Goal: Task Accomplishment & Management: Complete application form

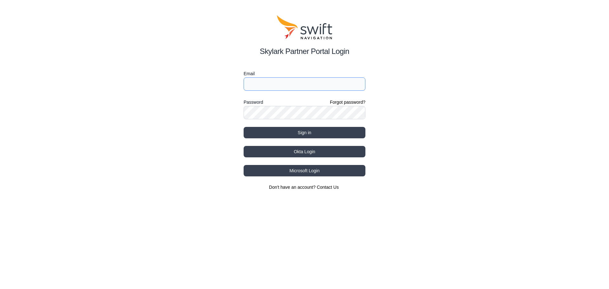
click at [267, 85] on input "Email" at bounding box center [304, 83] width 122 height 13
type input "[PERSON_NAME][EMAIL_ADDRESS][PERSON_NAME][DOMAIN_NAME]"
click at [243, 127] on button "Sign in" at bounding box center [304, 132] width 122 height 11
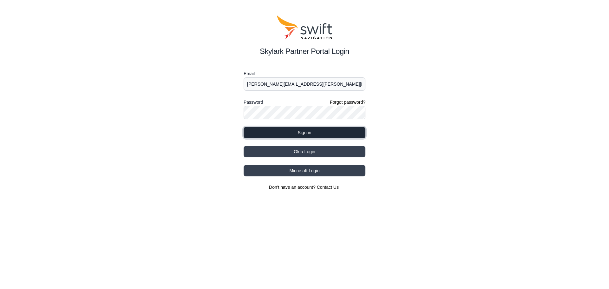
click at [287, 133] on button "Sign in" at bounding box center [304, 132] width 122 height 11
click at [178, 114] on div "Skylark Partner Portal Login Email josue.pineda@vxmt.com Password Forgot passwo…" at bounding box center [304, 102] width 609 height 205
click at [243, 127] on button "Sign in" at bounding box center [304, 132] width 122 height 11
click at [297, 132] on button "Sign in" at bounding box center [304, 132] width 122 height 11
click at [294, 134] on button "Sign in" at bounding box center [304, 132] width 122 height 11
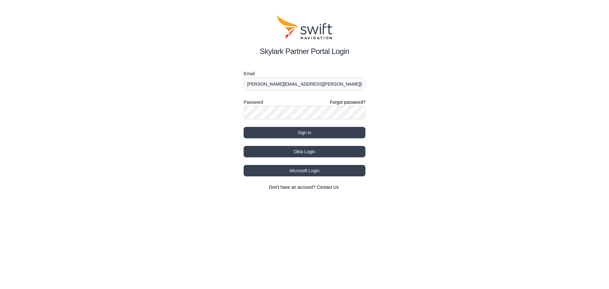
click at [145, 149] on div "Skylark Partner Portal Login Email josue.pineda@vxmt.com Password Forgot passwo…" at bounding box center [304, 102] width 609 height 205
click at [310, 86] on input "[PERSON_NAME][EMAIL_ADDRESS][PERSON_NAME][DOMAIN_NAME]" at bounding box center [304, 83] width 122 height 13
click at [305, 174] on button "Microsoft Login" at bounding box center [304, 170] width 122 height 11
click at [333, 101] on link "Forgot password?" at bounding box center [348, 102] width 36 height 6
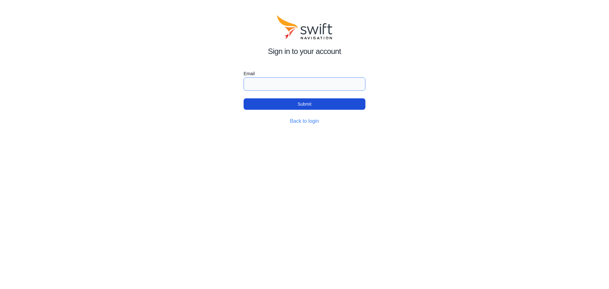
click at [254, 88] on input "Email" at bounding box center [304, 83] width 122 height 13
type input "[PERSON_NAME][EMAIL_ADDRESS][PERSON_NAME][DOMAIN_NAME]"
click at [243, 98] on button "Submit" at bounding box center [304, 103] width 122 height 11
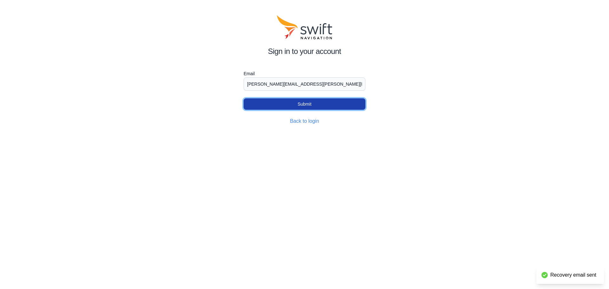
click at [264, 103] on button "Submit" at bounding box center [304, 103] width 122 height 11
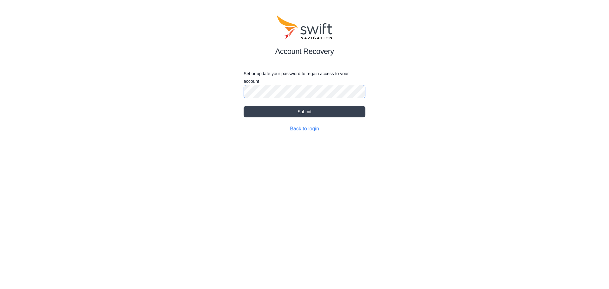
click at [243, 106] on button "Submit" at bounding box center [304, 111] width 122 height 11
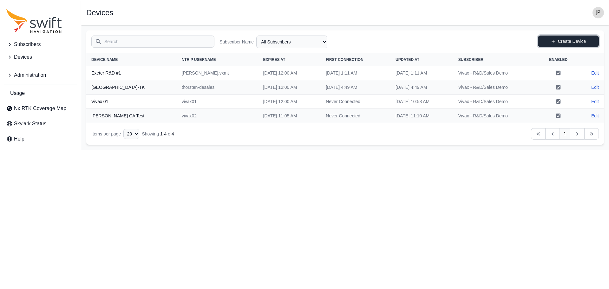
click at [554, 39] on icon at bounding box center [553, 41] width 4 height 4
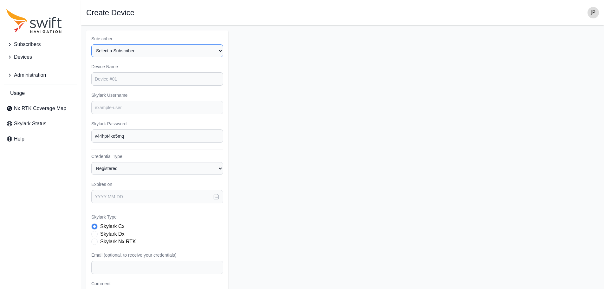
click at [154, 52] on select "Select a Subscriber Vivax - R&D/Sales Demo" at bounding box center [157, 50] width 132 height 13
select select "82a2a5eb-3832-4f72-bc25-e59e91b5abd3"
click at [91, 44] on select "Select a Subscriber Vivax - R&D/Sales Demo" at bounding box center [157, 50] width 132 height 13
click at [137, 81] on input "Device Name" at bounding box center [157, 78] width 132 height 13
type input "Demo-AT&T"
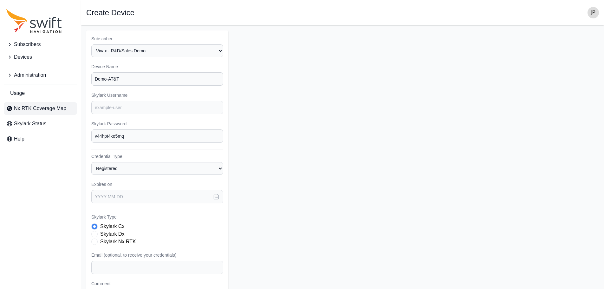
click at [44, 105] on span "Nx RTK Coverage Map" at bounding box center [40, 109] width 52 height 8
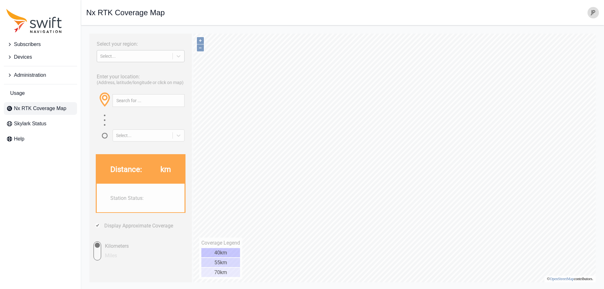
click at [123, 57] on div "Select..." at bounding box center [134, 56] width 69 height 5
click at [120, 78] on div "NORTH AMERICA" at bounding box center [140, 81] width 89 height 10
click at [99, 245] on input "Miles" at bounding box center [91, 250] width 19 height 19
radio input "true"
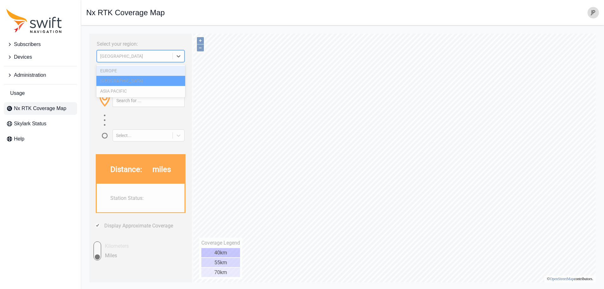
click at [178, 55] on icon at bounding box center [179, 56] width 4 height 2
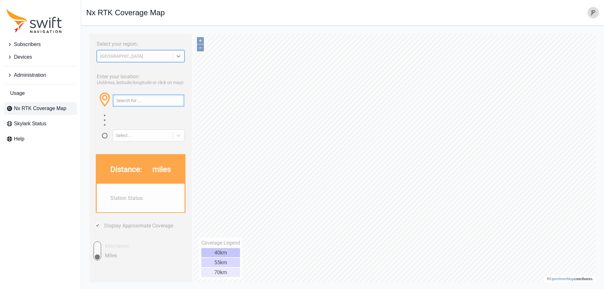
click at [140, 98] on input "text" at bounding box center [148, 100] width 71 height 12
click at [177, 134] on icon at bounding box center [178, 135] width 6 height 6
click at [146, 126] on div at bounding box center [141, 121] width 88 height 14
click at [27, 123] on span "Skylark Status" at bounding box center [30, 124] width 32 height 8
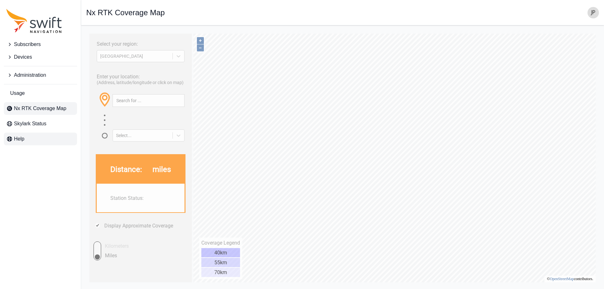
click at [38, 137] on link "Help" at bounding box center [40, 138] width 73 height 13
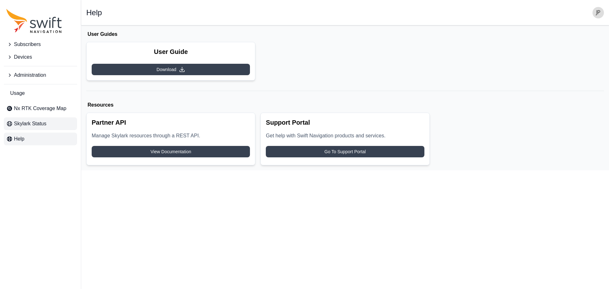
click at [38, 123] on span "Skylark Status" at bounding box center [30, 124] width 32 height 8
click at [50, 112] on span "Nx RTK Coverage Map" at bounding box center [40, 109] width 52 height 8
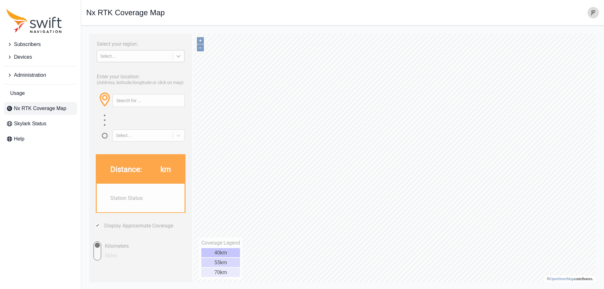
click at [176, 61] on div at bounding box center [178, 55] width 11 height 11
click at [151, 80] on div "NORTH AMERICA" at bounding box center [140, 81] width 89 height 10
click at [31, 93] on link "Usage" at bounding box center [40, 93] width 73 height 13
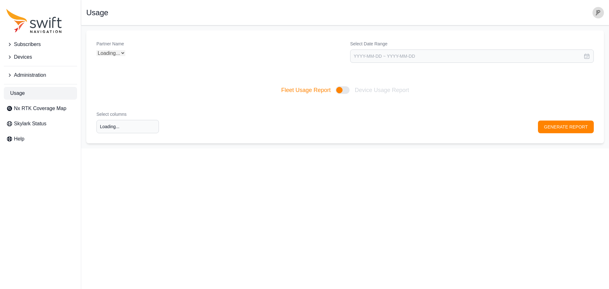
type input "Select columns"
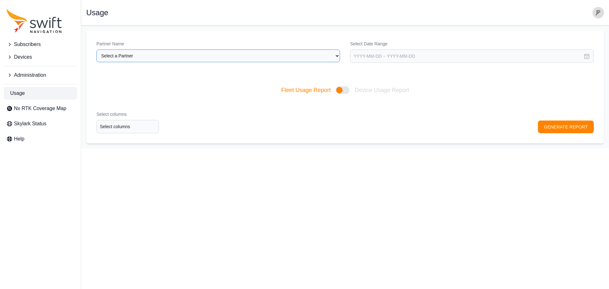
click at [135, 58] on select "Select a Partner Vivax-Metrotech" at bounding box center [217, 55] width 243 height 13
click at [96, 49] on select "Select a Partner Vivax-Metrotech" at bounding box center [217, 55] width 243 height 13
select select "ad8f6e2c-b56f-4c1d-8456-4678cc157d8d"
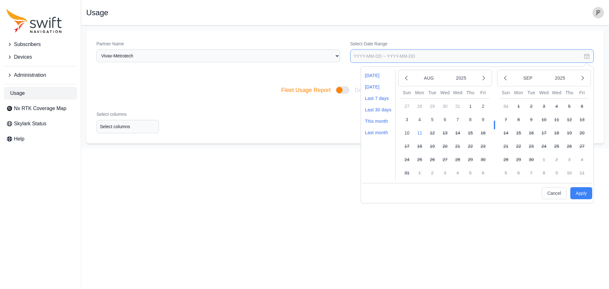
click at [392, 57] on input "text" at bounding box center [471, 55] width 243 height 13
click at [201, 125] on div "Select columns Select columns GENERATE REPORT" at bounding box center [344, 122] width 517 height 42
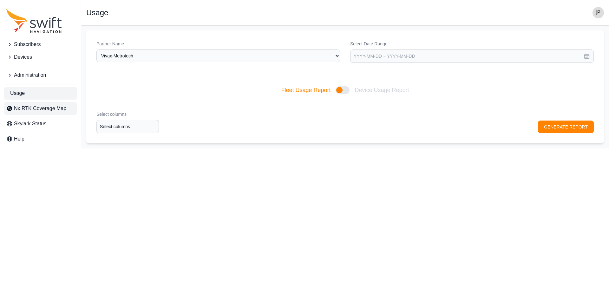
click at [28, 110] on span "Nx RTK Coverage Map" at bounding box center [40, 109] width 52 height 8
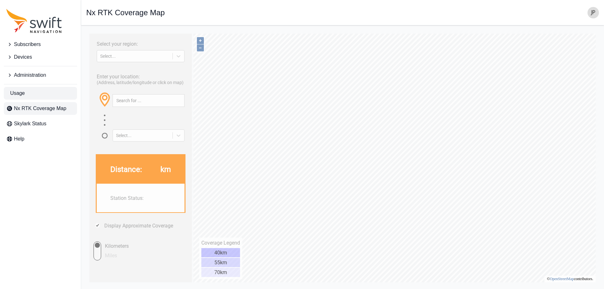
click at [28, 95] on link "Usage" at bounding box center [40, 93] width 73 height 13
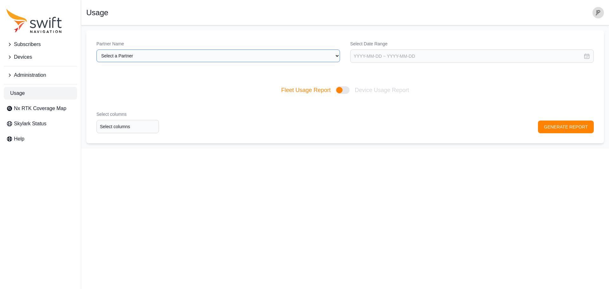
click at [286, 58] on select "Select a Partner Vivax-Metrotech" at bounding box center [217, 55] width 243 height 13
click at [96, 49] on select "Select a Partner Vivax-Metrotech" at bounding box center [217, 55] width 243 height 13
select select "ad8f6e2c-b56f-4c1d-8456-4678cc157d8d"
click at [561, 130] on button "GENERATE REPORT" at bounding box center [566, 126] width 56 height 13
click at [412, 61] on input "text" at bounding box center [471, 55] width 243 height 13
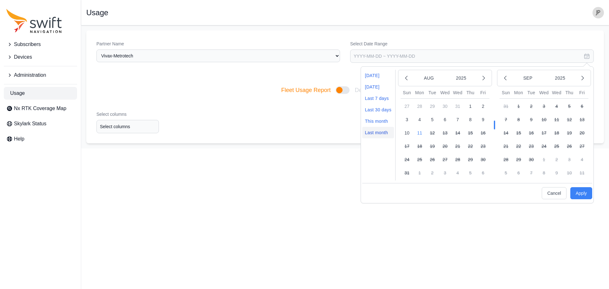
click at [379, 133] on li "Last month" at bounding box center [378, 132] width 32 height 11
type input "2025-07-01 ~ 2025-07-31"
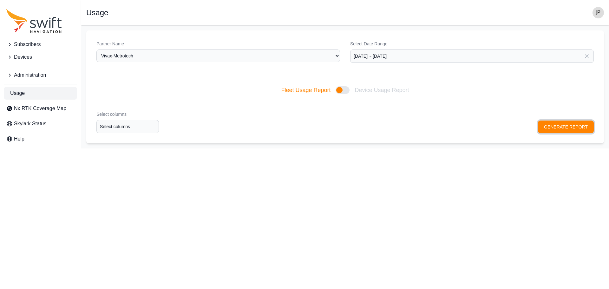
click at [560, 124] on button "GENERATE REPORT" at bounding box center [566, 126] width 56 height 13
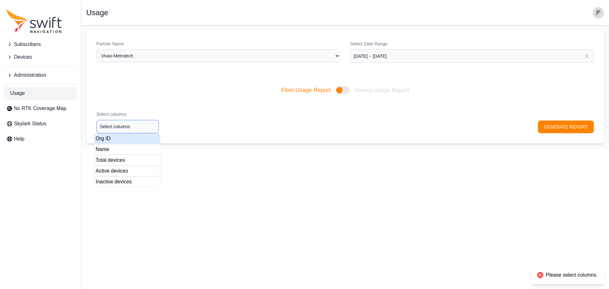
click at [130, 128] on input "Select columns" at bounding box center [127, 126] width 62 height 13
type input "1 columns selected"
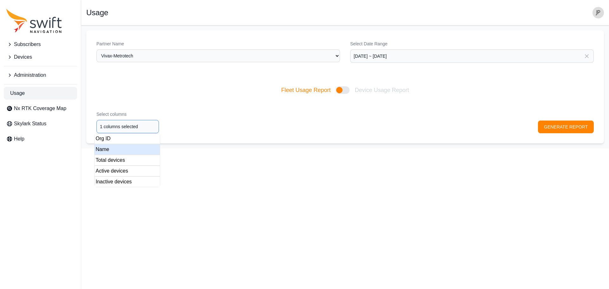
click at [140, 153] on div "Name" at bounding box center [127, 149] width 66 height 11
click at [567, 126] on div "Select columns 1 columns selected GENERATE REPORT" at bounding box center [344, 122] width 517 height 42
click at [557, 128] on button "GENERATE REPORT" at bounding box center [566, 126] width 56 height 13
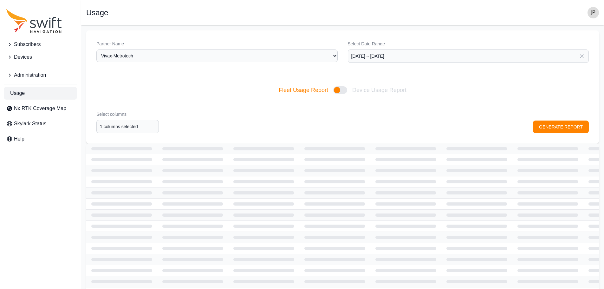
click at [35, 46] on span "Subscribers" at bounding box center [27, 45] width 27 height 8
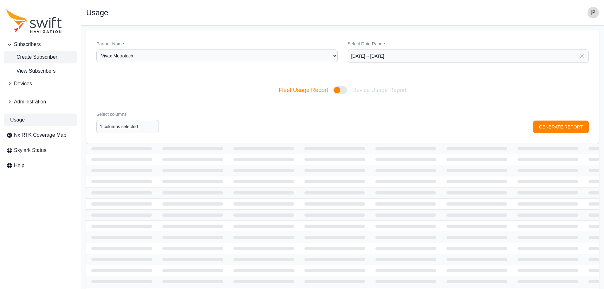
click at [42, 56] on span "Create Subscriber" at bounding box center [31, 57] width 51 height 8
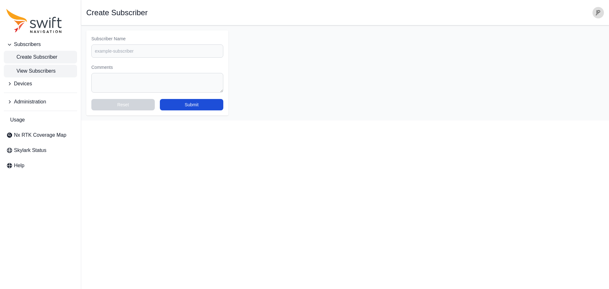
click at [47, 71] on span "View Subscribers" at bounding box center [30, 71] width 49 height 8
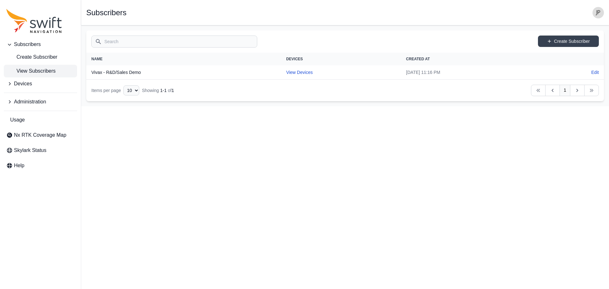
click at [138, 106] on html "Subscribers Create Subscriber View Subscribers Devices Administration Usage Nx …" at bounding box center [304, 53] width 609 height 106
click at [146, 106] on html "Subscribers Create Subscriber View Subscribers Devices Administration Usage Nx …" at bounding box center [304, 53] width 609 height 106
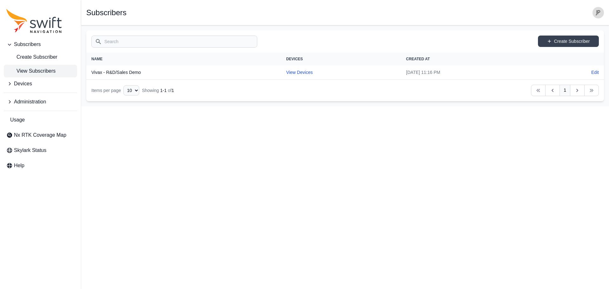
click at [23, 87] on span "Devices" at bounding box center [23, 84] width 18 height 8
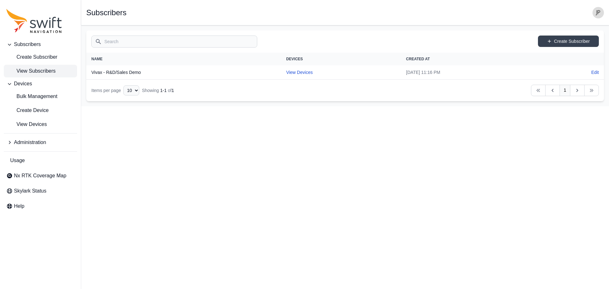
click at [40, 143] on span "Administration" at bounding box center [30, 143] width 32 height 8
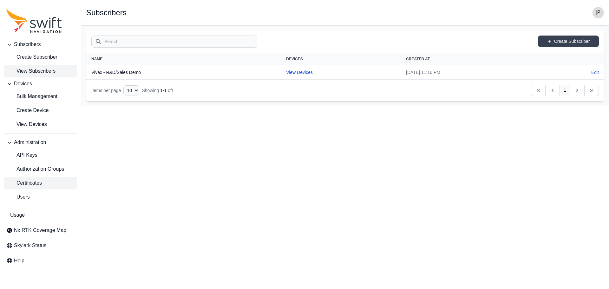
click at [39, 182] on span "Certificates" at bounding box center [24, 183] width 36 height 8
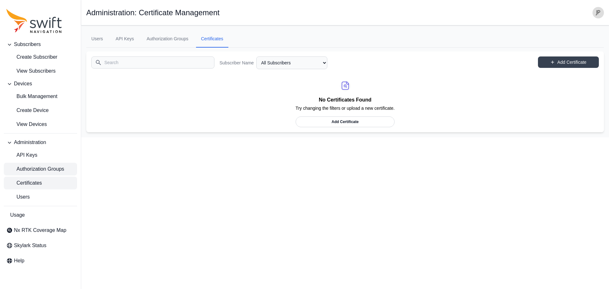
click at [41, 172] on span "Authorization Groups" at bounding box center [35, 169] width 58 height 8
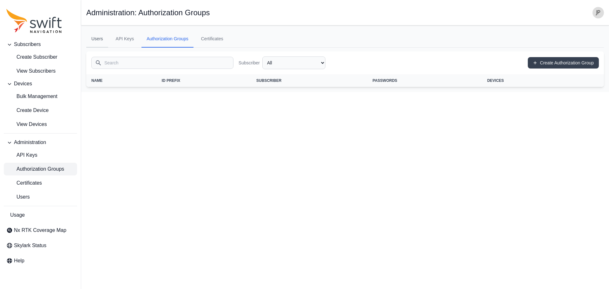
click at [100, 38] on link "Users" at bounding box center [97, 38] width 22 height 17
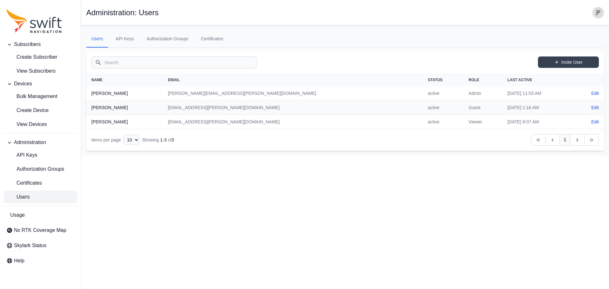
click at [43, 30] on icon "Sidenav" at bounding box center [33, 21] width 55 height 24
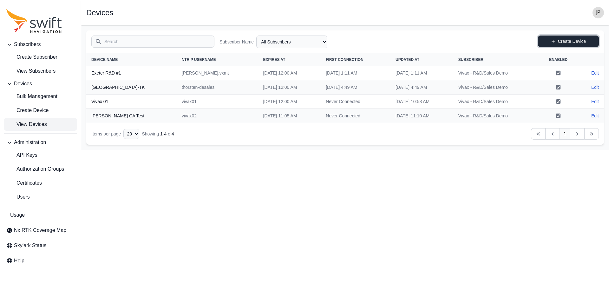
click at [565, 43] on link "Create Device" at bounding box center [568, 41] width 61 height 11
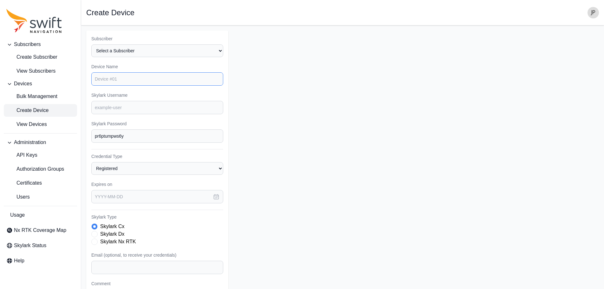
click at [133, 76] on input "Device Name" at bounding box center [157, 78] width 132 height 13
click at [130, 77] on input "Device Name" at bounding box center [157, 78] width 132 height 13
click at [124, 53] on select "Select a Subscriber Vivax - R&D/Sales Demo" at bounding box center [157, 50] width 132 height 13
select select "82a2a5eb-3832-4f72-bc25-e59e91b5abd3"
click at [91, 44] on select "Select a Subscriber Vivax - R&D/Sales Demo" at bounding box center [157, 50] width 132 height 13
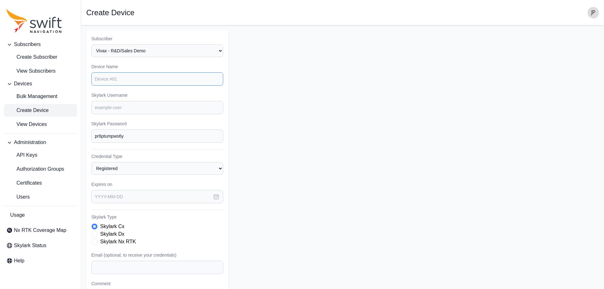
click at [119, 79] on input "Device Name" at bounding box center [157, 78] width 132 height 13
click at [155, 183] on label "Expires on" at bounding box center [157, 184] width 132 height 6
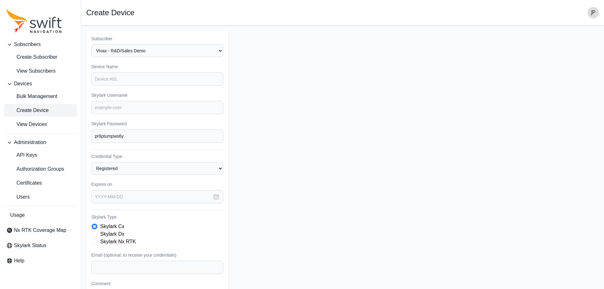
click at [214, 197] on icon "button" at bounding box center [216, 196] width 5 height 5
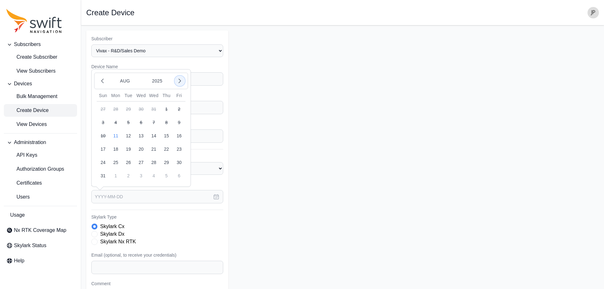
click at [181, 80] on icon "button" at bounding box center [180, 81] width 6 height 6
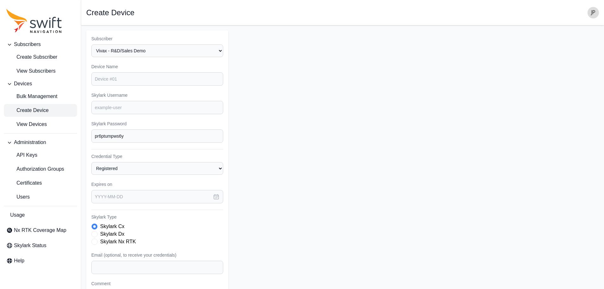
click at [175, 208] on div "Subscriber Select a Subscriber Vivax - R&D/Sales Demo Device Name Skylark Usern…" at bounding box center [157, 190] width 142 height 320
click at [129, 81] on input "Device Name" at bounding box center [157, 78] width 132 height 13
click at [118, 68] on label "Device Name" at bounding box center [157, 66] width 132 height 6
click at [137, 139] on input "pr6ptumpws6y" at bounding box center [157, 135] width 132 height 13
click at [131, 80] on input "Device Name" at bounding box center [157, 78] width 132 height 13
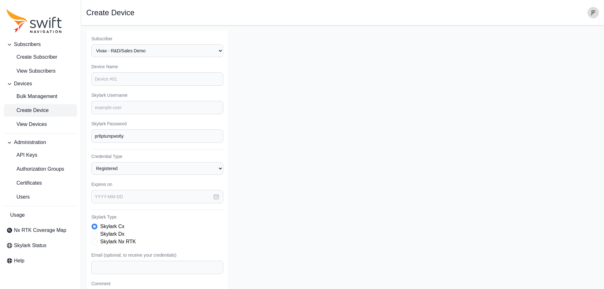
click at [101, 95] on label "Skylark Username" at bounding box center [157, 95] width 132 height 6
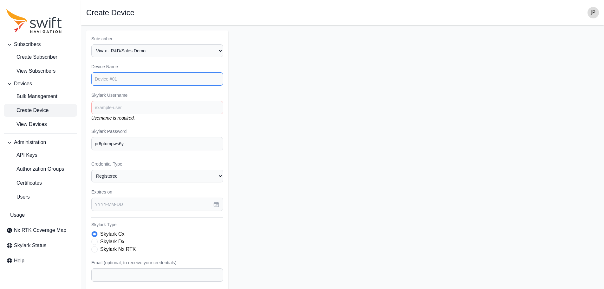
click at [105, 81] on input "Device Name" at bounding box center [157, 78] width 132 height 13
click at [101, 93] on label "Skylark Username" at bounding box center [157, 95] width 132 height 6
click at [102, 81] on input "Device Name" at bounding box center [157, 78] width 132 height 13
type input "George Demo"
type input "G"
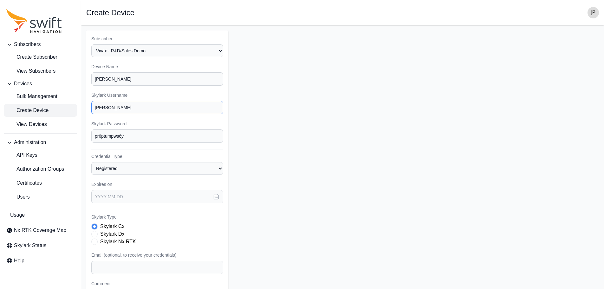
type input "george-vxmt"
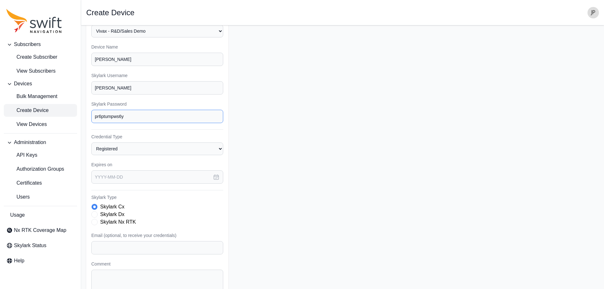
scroll to position [32, 0]
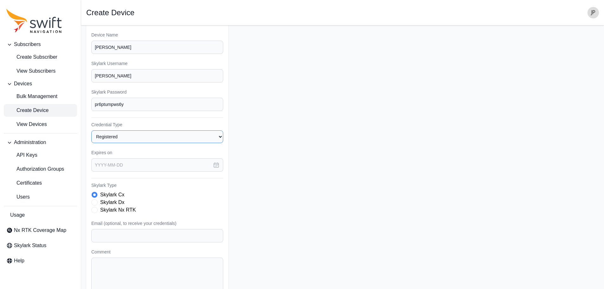
click at [139, 139] on select "Registered Preprovisioned" at bounding box center [157, 136] width 132 height 13
click at [140, 136] on select "Registered Preprovisioned" at bounding box center [157, 136] width 132 height 13
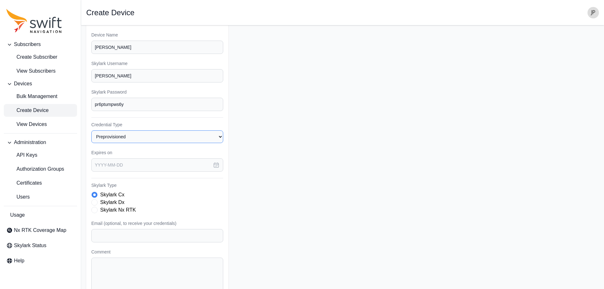
click at [91, 130] on select "Registered Preprovisioned" at bounding box center [157, 136] width 132 height 13
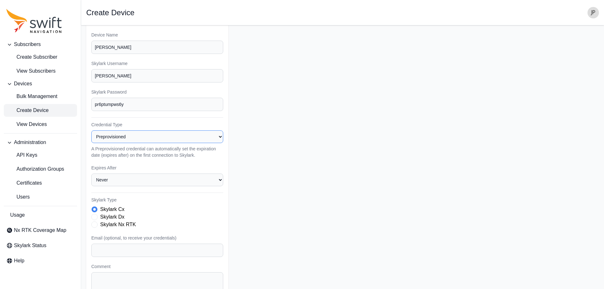
click at [141, 137] on select "Registered Preprovisioned" at bounding box center [157, 136] width 132 height 13
select select "registered"
click at [91, 130] on select "Registered Preprovisioned" at bounding box center [157, 136] width 132 height 13
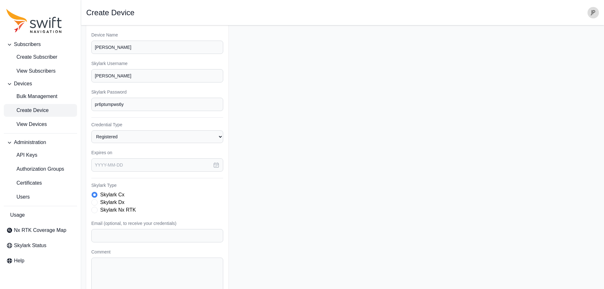
click at [138, 151] on label "Expires on" at bounding box center [157, 152] width 132 height 6
click at [301, 159] on form "Subscriber Select a Subscriber Vivax - R&D/Sales Demo Device Name George Demo S…" at bounding box center [342, 159] width 513 height 320
click at [326, 135] on form "Subscriber Select a Subscriber Vivax - R&D/Sales Demo Device Name George Demo S…" at bounding box center [342, 159] width 513 height 320
click at [433, 117] on form "Subscriber Select a Subscriber Vivax - R&D/Sales Demo Device Name George Demo S…" at bounding box center [342, 159] width 513 height 320
click at [425, 124] on form "Subscriber Select a Subscriber Vivax - R&D/Sales Demo Device Name George Demo S…" at bounding box center [342, 159] width 513 height 320
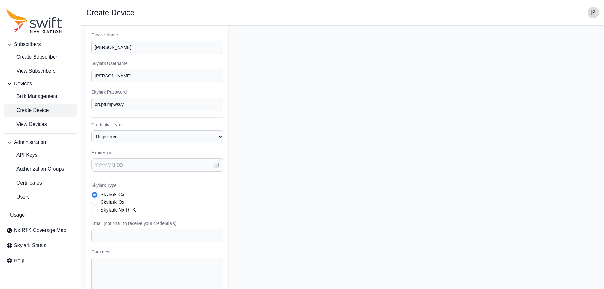
click at [220, 164] on button "button" at bounding box center [216, 164] width 14 height 13
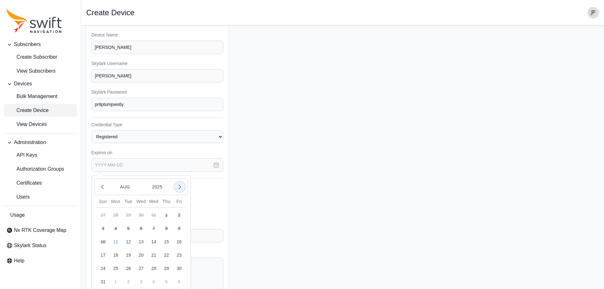
click at [179, 188] on icon "button" at bounding box center [180, 187] width 2 height 4
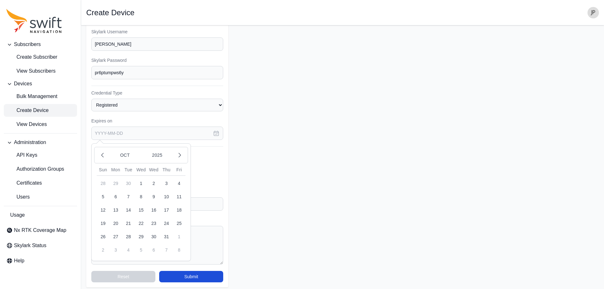
click at [167, 235] on button "31" at bounding box center [166, 236] width 13 height 13
type input "2025-10-31"
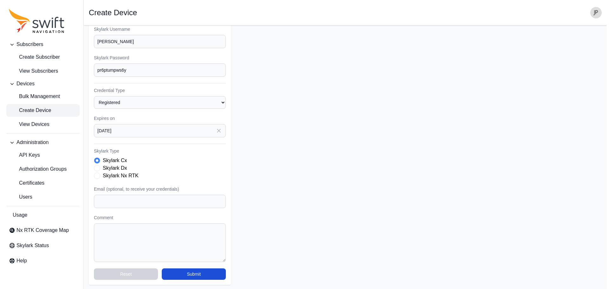
scroll to position [67, 0]
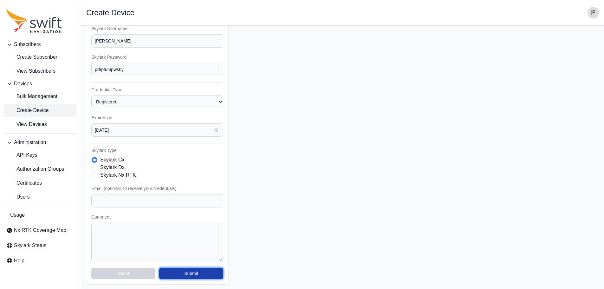
click at [203, 271] on button "Submit" at bounding box center [191, 273] width 64 height 11
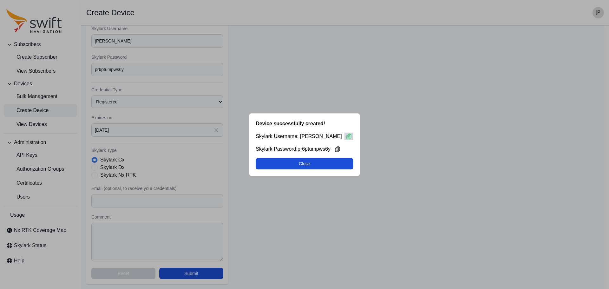
click at [345, 136] on icon at bounding box center [348, 136] width 6 height 6
click at [340, 151] on icon at bounding box center [337, 149] width 6 height 6
click at [303, 163] on button "Close" at bounding box center [303, 163] width 97 height 11
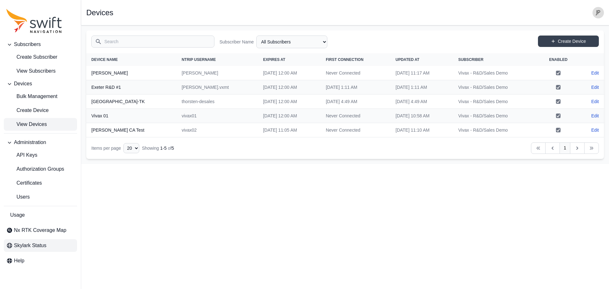
click at [25, 245] on span "Skylark Status" at bounding box center [30, 246] width 32 height 8
click at [34, 259] on link "Help" at bounding box center [40, 260] width 73 height 13
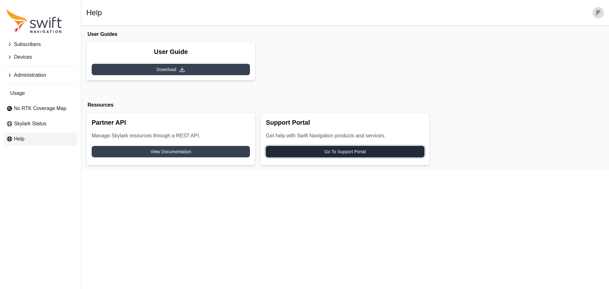
click at [330, 154] on span "Go To Support Portal" at bounding box center [344, 151] width 41 height 6
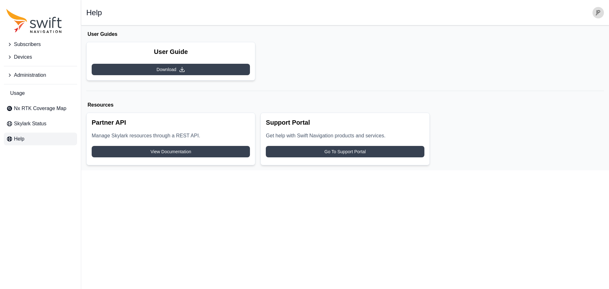
click at [23, 28] on icon "Sidenav" at bounding box center [33, 21] width 55 height 24
select select
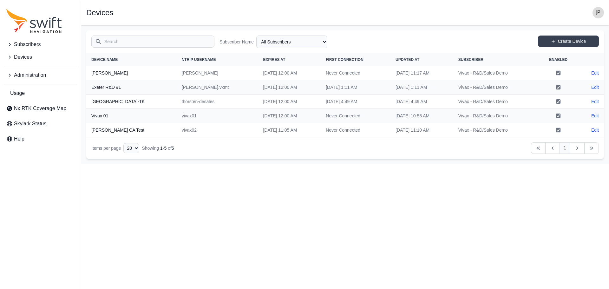
click at [375, 164] on html "Subscribers Devices Administration Usage Nx RTK Coverage Map Skylark Status Hel…" at bounding box center [304, 82] width 609 height 164
click at [572, 45] on link "Create Device" at bounding box center [568, 41] width 61 height 11
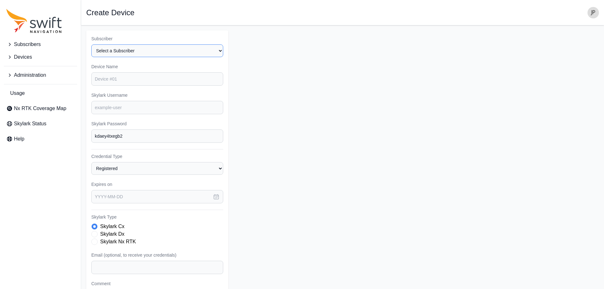
drag, startPoint x: 132, startPoint y: 48, endPoint x: 132, endPoint y: 55, distance: 7.3
click at [132, 48] on select "Select a Subscriber Vivax - R&D/Sales Demo" at bounding box center [157, 50] width 132 height 13
select select "82a2a5eb-3832-4f72-bc25-e59e91b5abd3"
click at [91, 44] on select "Select a Subscriber Vivax - R&D/Sales Demo" at bounding box center [157, 50] width 132 height 13
click at [125, 79] on input "Device Name" at bounding box center [157, 78] width 132 height 13
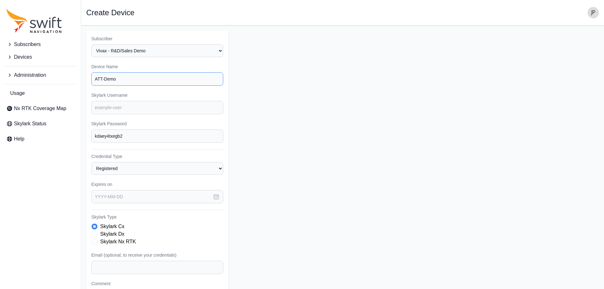
type input "ATT-Demo"
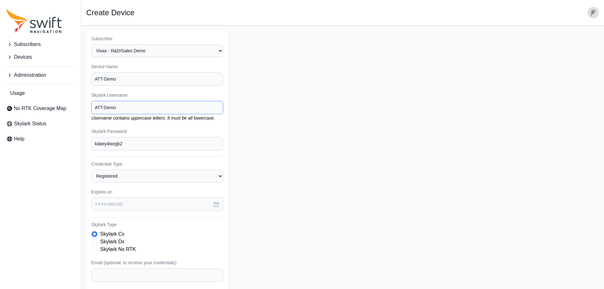
click at [103, 110] on input "ATT-Demo" at bounding box center [157, 107] width 132 height 13
click at [97, 108] on input "ATT-Demo" at bounding box center [157, 107] width 132 height 13
drag, startPoint x: 102, startPoint y: 109, endPoint x: 91, endPoint y: 110, distance: 11.2
click at [91, 110] on div "Subscriber Select a Subscriber Vivax - R&D/Sales Demo Device Name ATT-Demo Skyl…" at bounding box center [157, 194] width 142 height 328
click at [103, 109] on input "att-Demo" at bounding box center [157, 107] width 132 height 13
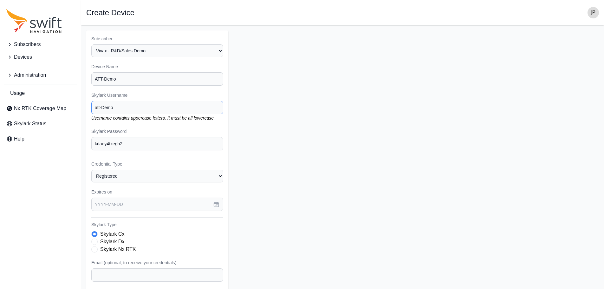
click at [103, 109] on input "att-Demo" at bounding box center [157, 107] width 132 height 13
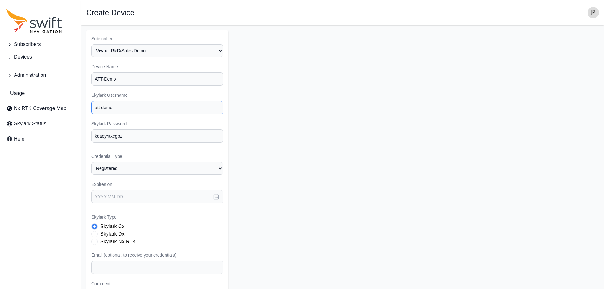
type input "att-demo"
click at [407, 171] on form "Subscriber Select a Subscriber Vivax - R&D/Sales Demo Device Name ATT-Demo Skyl…" at bounding box center [342, 190] width 513 height 320
click at [120, 108] on input "att-demo" at bounding box center [157, 107] width 132 height 13
drag, startPoint x: 128, startPoint y: 108, endPoint x: 51, endPoint y: 106, distance: 77.1
click at [51, 106] on div "Subscribers Devices Administration Usage Nx RTK Coverage Map Skylark Status Hel…" at bounding box center [302, 190] width 604 height 330
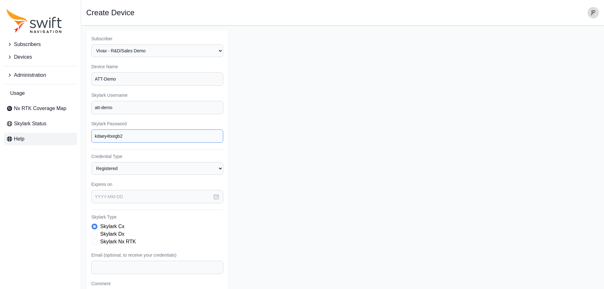
drag, startPoint x: 136, startPoint y: 140, endPoint x: 59, endPoint y: 136, distance: 76.8
click at [59, 136] on div "Subscribers Devices Administration Usage Nx RTK Coverage Map Skylark Status Hel…" at bounding box center [302, 190] width 604 height 330
drag, startPoint x: 312, startPoint y: 206, endPoint x: 303, endPoint y: 206, distance: 9.2
click at [312, 206] on form "Subscriber Select a Subscriber Vivax - R&D/Sales Demo Device Name ATT-Demo Skyl…" at bounding box center [342, 190] width 513 height 320
click at [215, 197] on icon "button" at bounding box center [216, 196] width 6 height 6
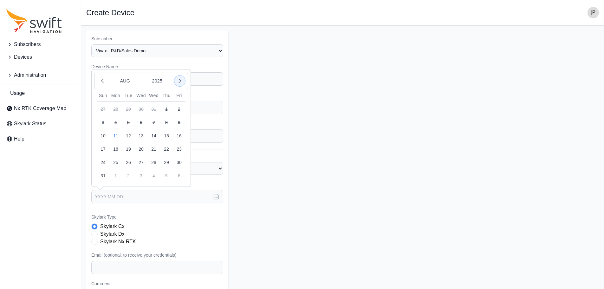
click at [181, 81] on icon "button" at bounding box center [180, 81] width 6 height 6
click at [168, 164] on button "31" at bounding box center [166, 162] width 13 height 13
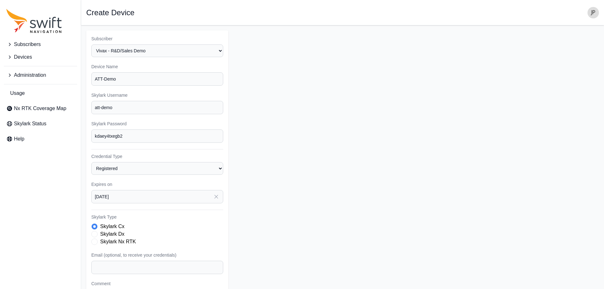
type input "2025-10-31"
click at [282, 216] on form "Subscriber Select a Subscriber Vivax - R&D/Sales Demo Device Name ATT-Demo Skyl…" at bounding box center [342, 190] width 513 height 320
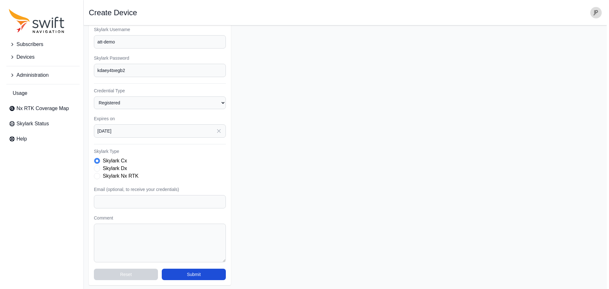
scroll to position [67, 0]
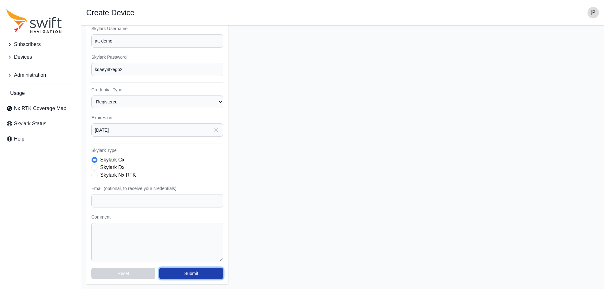
click at [192, 272] on button "Submit" at bounding box center [191, 273] width 64 height 11
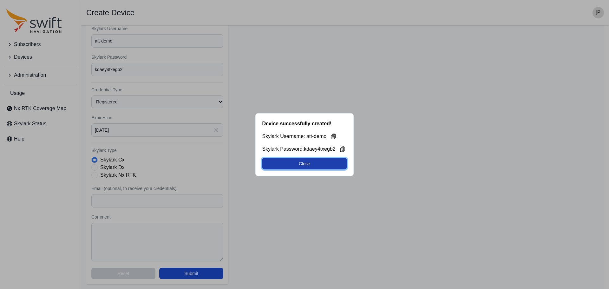
click at [313, 165] on button "Close" at bounding box center [304, 163] width 85 height 11
